Goal: Task Accomplishment & Management: Use online tool/utility

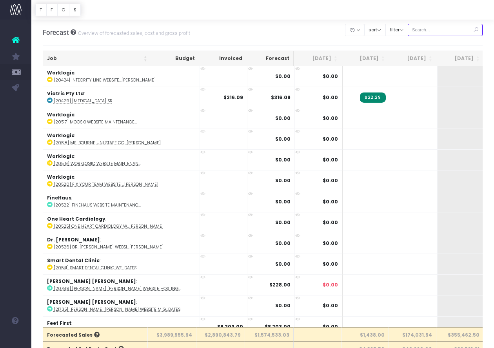
click at [447, 29] on input "text" at bounding box center [444, 30] width 75 height 12
paste input "24608"
type input "24608"
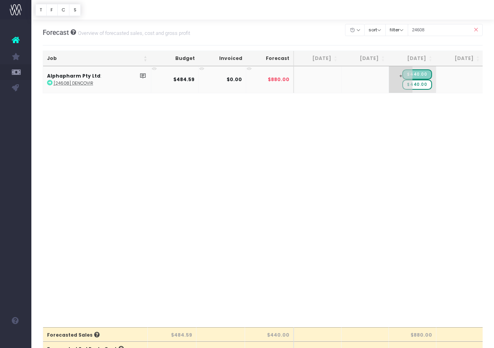
click at [393, 74] on span "+" at bounding box center [401, 79] width 24 height 27
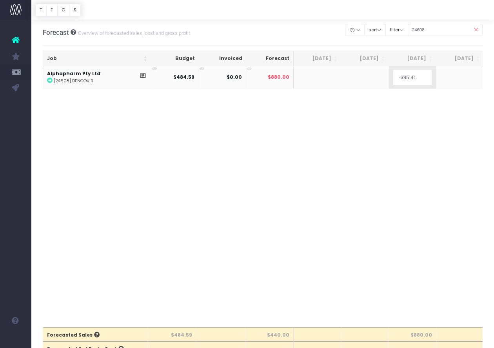
click at [407, 128] on body "Oh my... this is bad. wayahead wasn't able to load this page. Please contact su…" at bounding box center [247, 174] width 494 height 348
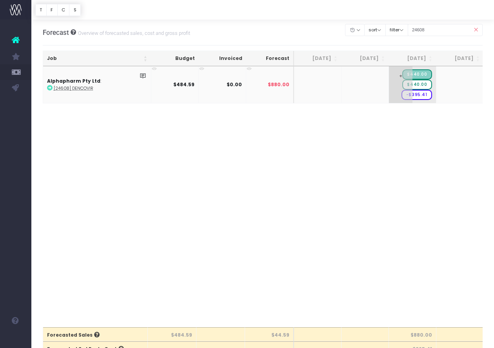
click at [424, 96] on span "-$395.41" at bounding box center [416, 95] width 31 height 10
click at [425, 85] on span "$440.00" at bounding box center [416, 85] width 29 height 10
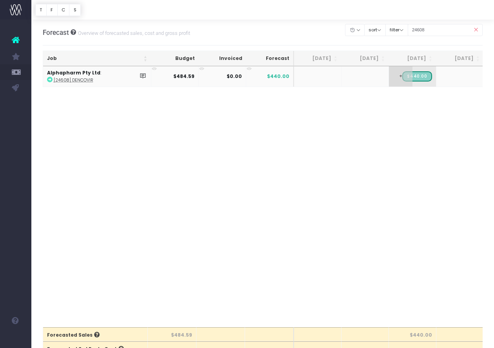
click at [400, 76] on span "+" at bounding box center [401, 76] width 24 height 20
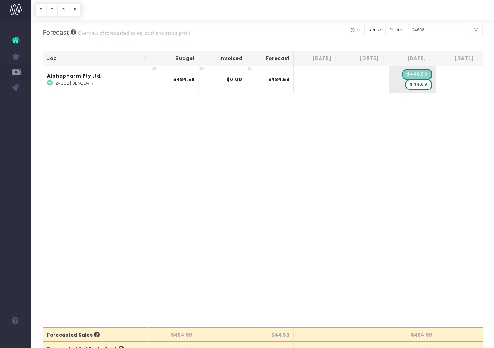
drag, startPoint x: 412, startPoint y: 108, endPoint x: 407, endPoint y: 116, distance: 9.1
click at [407, 116] on div "Job Budget Invoiced Forecast Jun 25 Jul 25 Aug 25 Sep 25 Oct 25 Nov 25 Dec 25 J…" at bounding box center [263, 196] width 440 height 261
drag, startPoint x: 406, startPoint y: 25, endPoint x: 395, endPoint y: 22, distance: 11.3
click at [395, 23] on div "Clear Filters Hide Jun 2025 Jul 2025 Aug 2025 Sep 2025 Oct 2025 Nov 2025 Dec 20…" at bounding box center [413, 30] width 137 height 16
paste input "20"
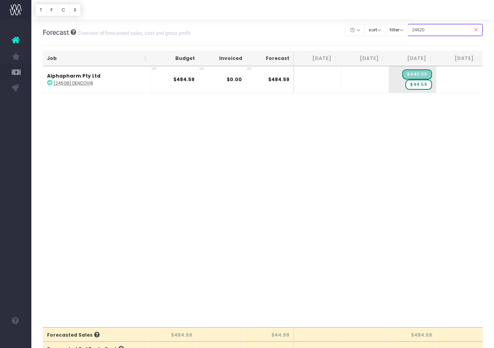
type input "24620"
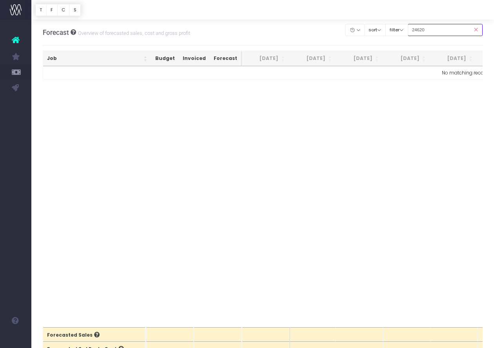
drag, startPoint x: 453, startPoint y: 29, endPoint x: 386, endPoint y: 23, distance: 66.8
click at [386, 23] on div "Clear Filters Hide Jun 2025 Jul 2025 Aug 2025 Sep 2025 Oct 2025 Nov 2025 Dec 20…" at bounding box center [413, 30] width 137 height 16
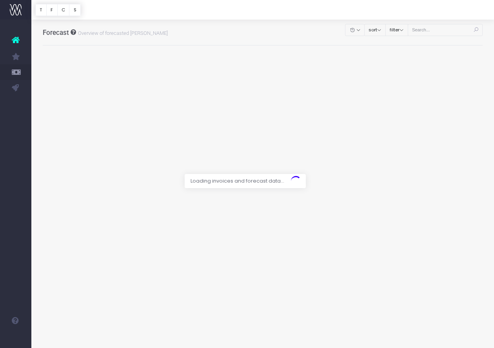
click at [454, 29] on div at bounding box center [247, 174] width 494 height 348
click at [436, 30] on div at bounding box center [247, 174] width 494 height 348
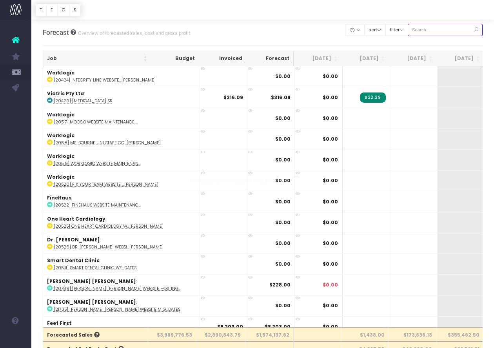
click at [440, 28] on input "text" at bounding box center [444, 30] width 75 height 12
paste input "24620"
type input "24620"
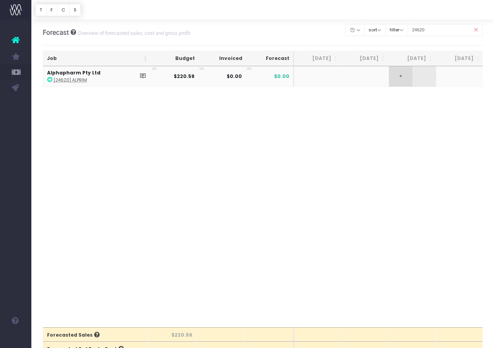
click at [399, 75] on span "+" at bounding box center [401, 76] width 24 height 20
